Goal: Information Seeking & Learning: Find specific page/section

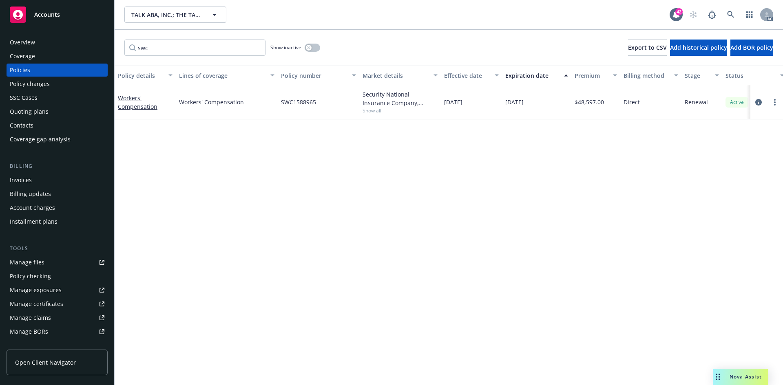
click at [53, 89] on div "Policy changes" at bounding box center [57, 84] width 95 height 13
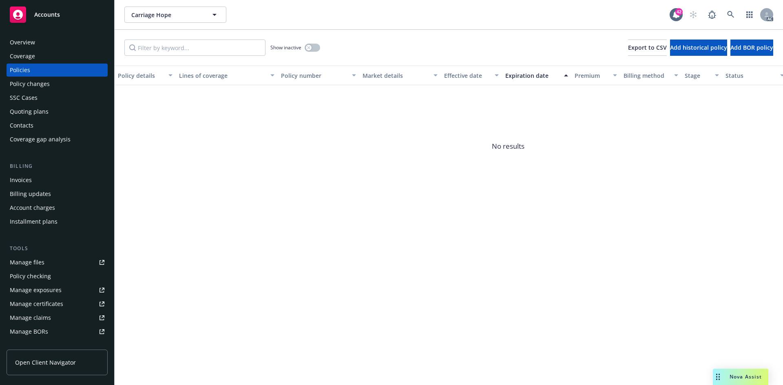
click at [62, 67] on div "Policies" at bounding box center [57, 70] width 95 height 13
click at [310, 47] on icon "button" at bounding box center [308, 47] width 3 height 3
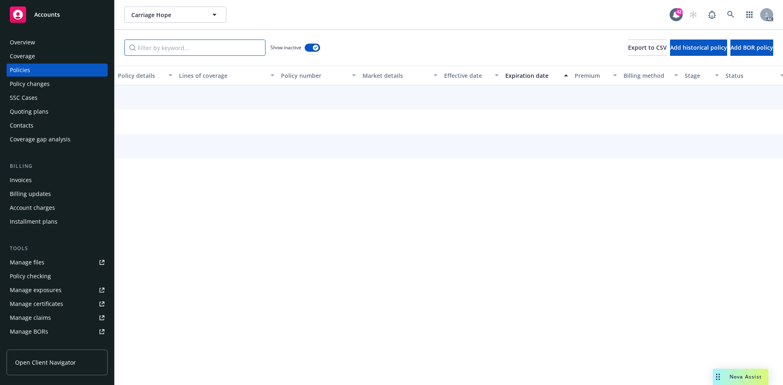
click at [241, 47] on input "Filter by keyword..." at bounding box center [194, 48] width 141 height 16
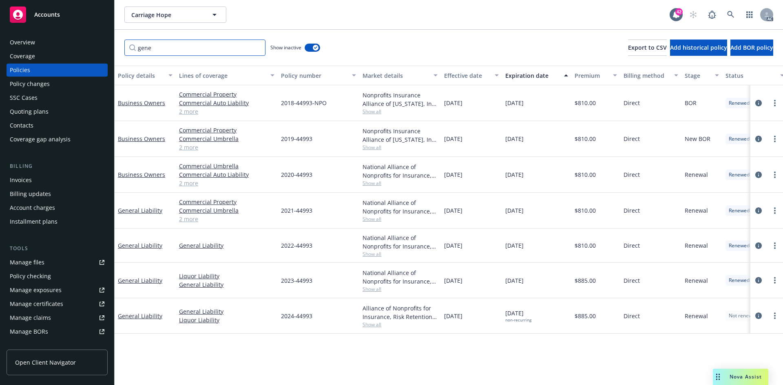
type input "gene"
